Goal: Task Accomplishment & Management: Manage account settings

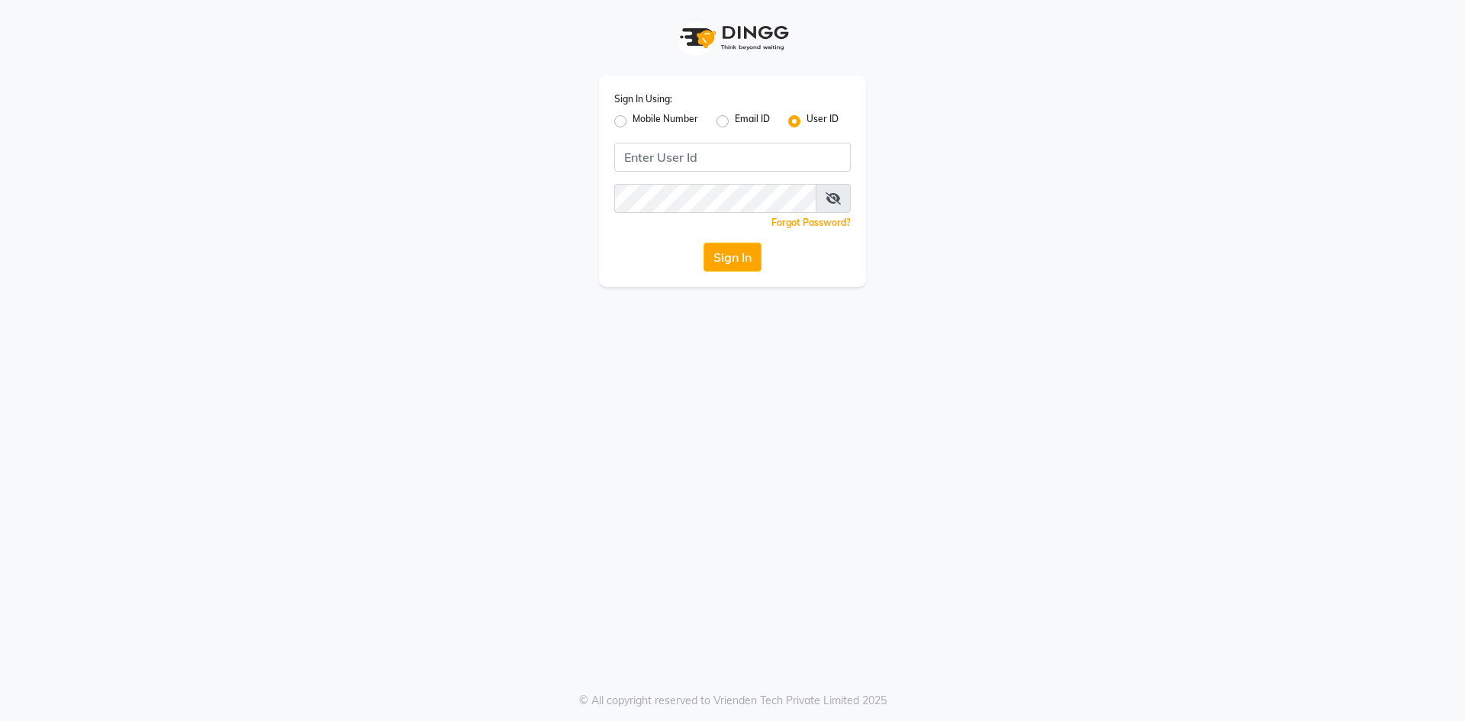
click at [612, 119] on div "Sign In Using: Mobile Number Email ID User ID Remember me Forgot Password? Sign…" at bounding box center [732, 181] width 267 height 211
click at [633, 122] on label "Mobile Number" at bounding box center [666, 121] width 66 height 18
click at [633, 122] on input "Mobile Number" at bounding box center [638, 117] width 10 height 10
radio input "true"
radio input "false"
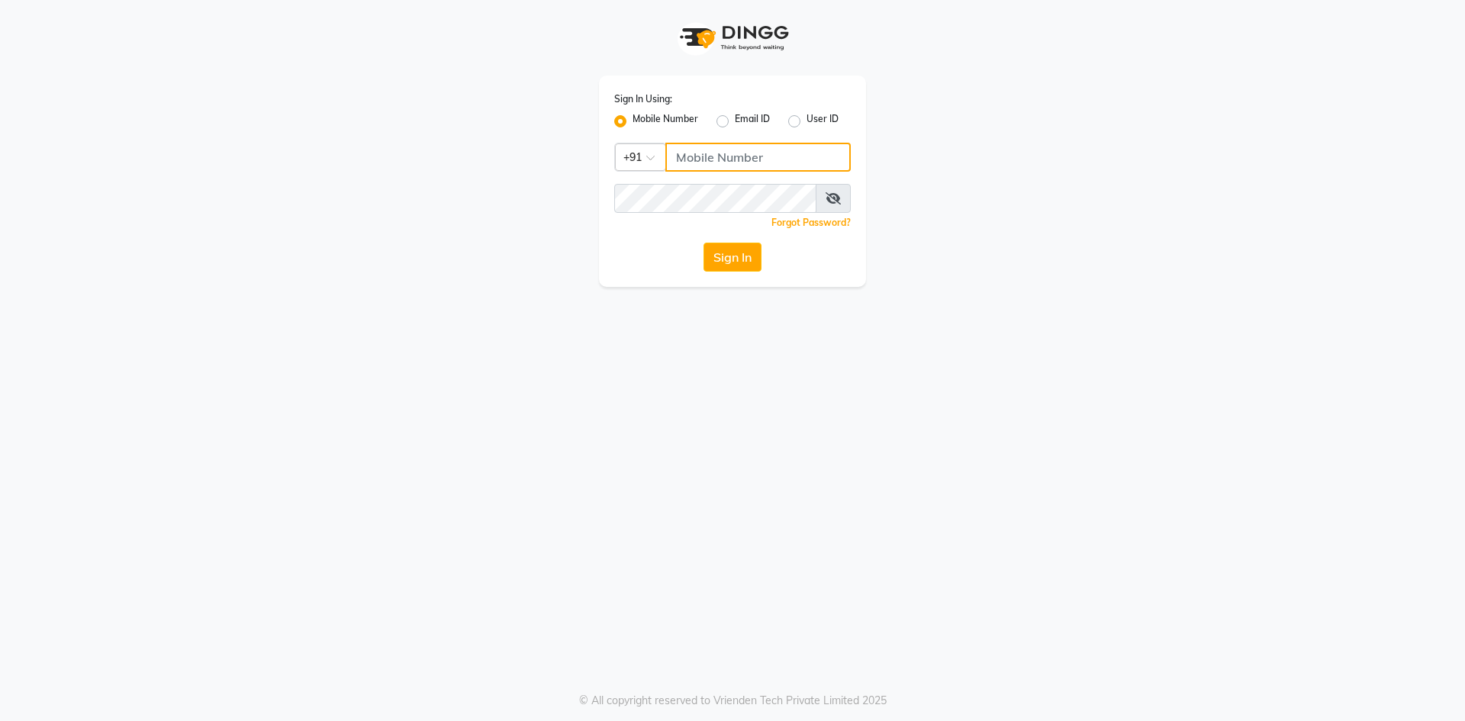
click at [705, 153] on input "Username" at bounding box center [758, 157] width 185 height 29
click at [769, 161] on input "Username" at bounding box center [758, 157] width 185 height 29
type input "9346469616"
click at [704, 243] on button "Sign In" at bounding box center [733, 257] width 58 height 29
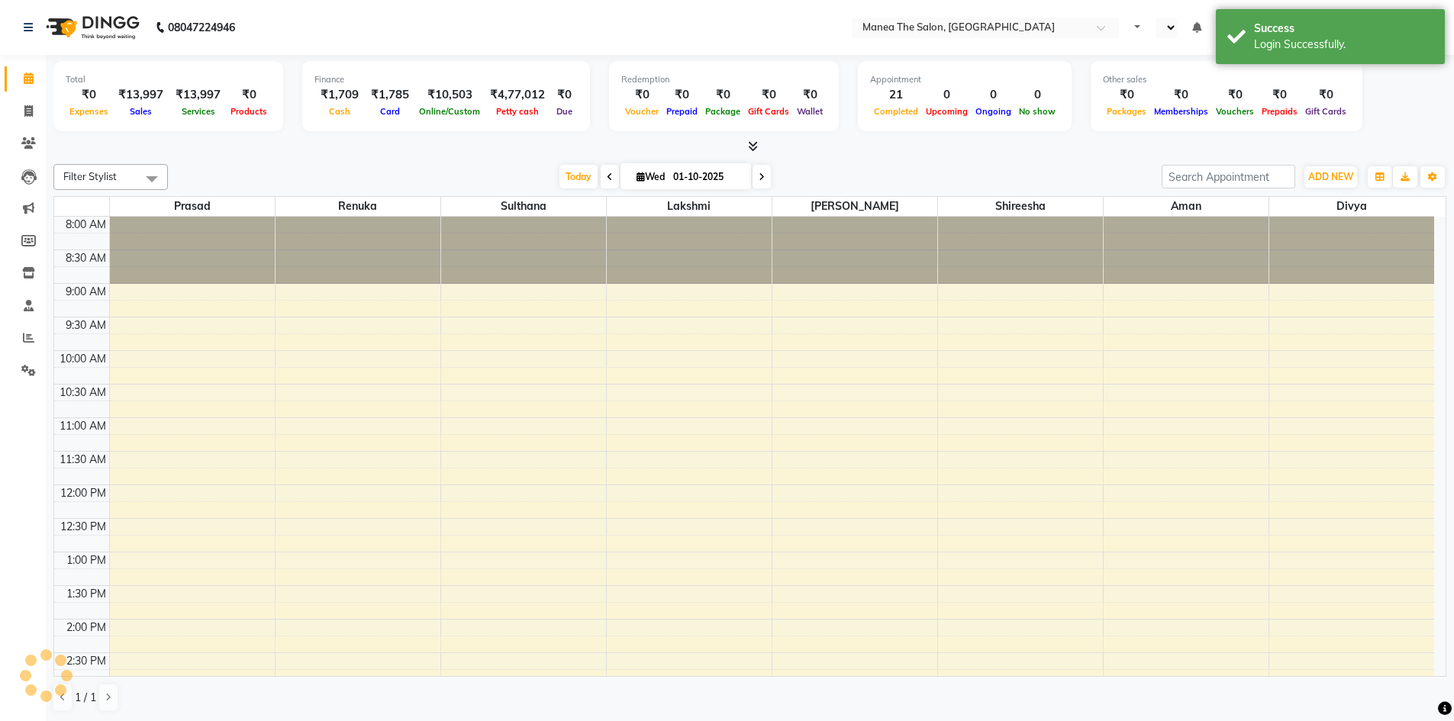
select select "en"
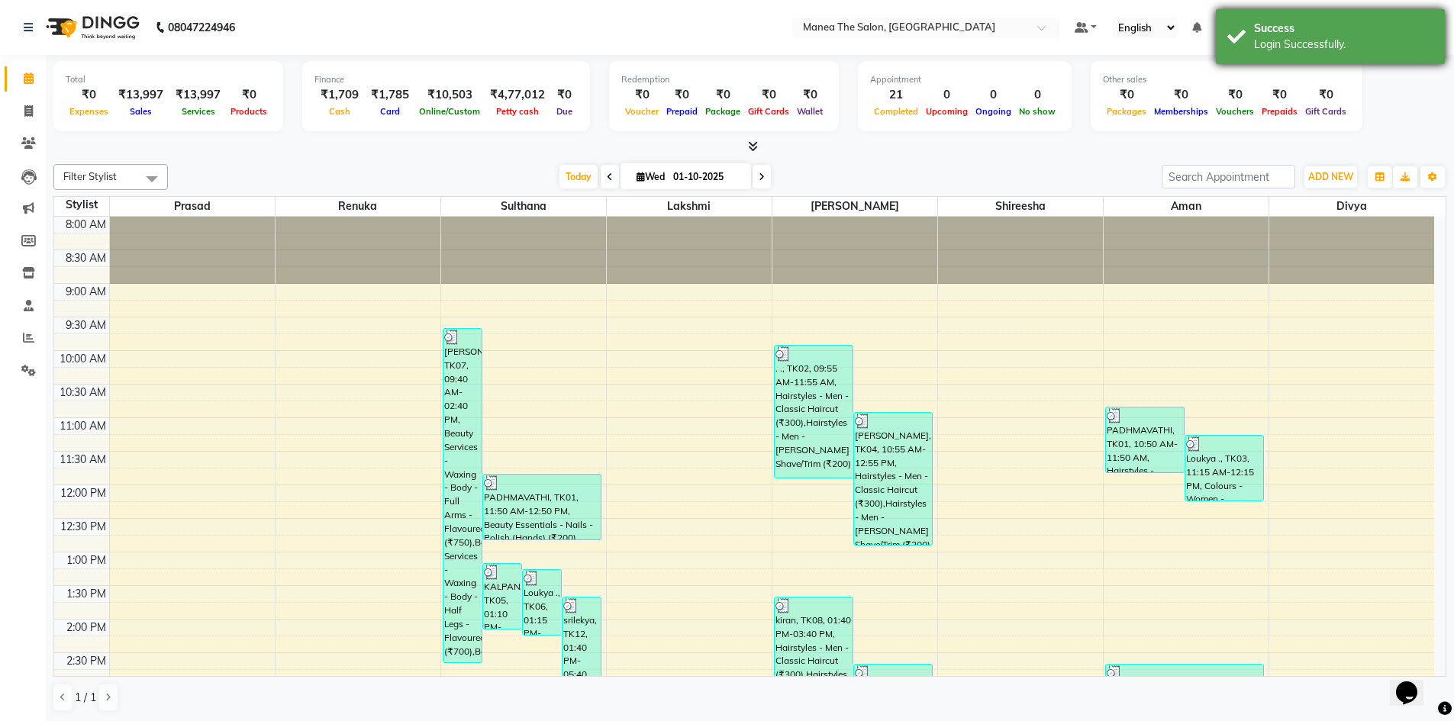
click at [1411, 15] on div "Success Login Successfully." at bounding box center [1330, 36] width 229 height 55
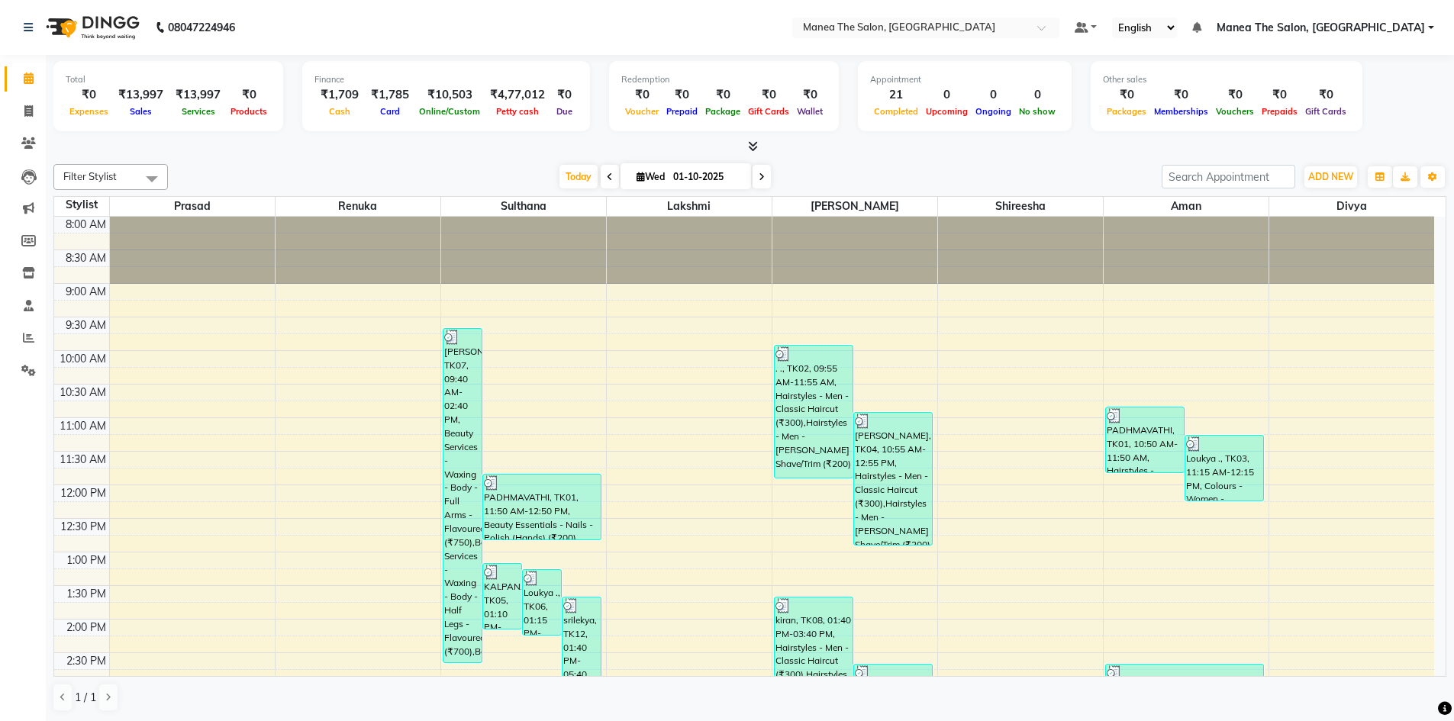
click at [1355, 21] on span "Manea The Salon, [GEOGRAPHIC_DATA]" at bounding box center [1321, 28] width 208 height 16
click at [1350, 114] on link "Sign out" at bounding box center [1356, 105] width 140 height 24
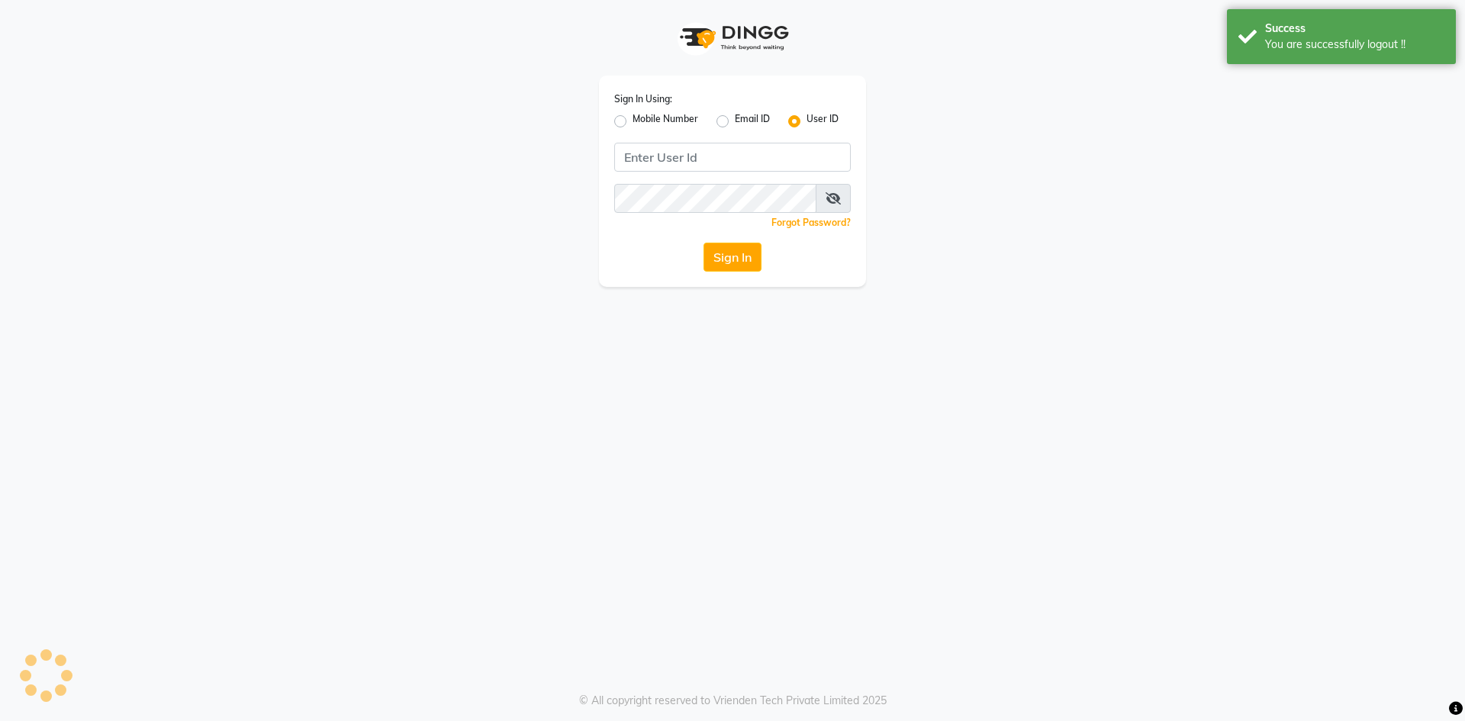
type input "9346469616"
